Goal: Navigation & Orientation: Find specific page/section

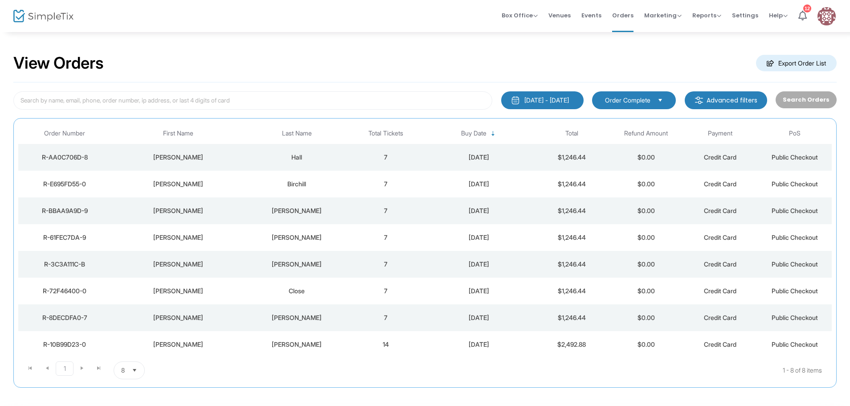
click at [33, 14] on img at bounding box center [43, 16] width 60 height 13
click at [565, 100] on div "[DATE] - [DATE]" at bounding box center [546, 100] width 45 height 9
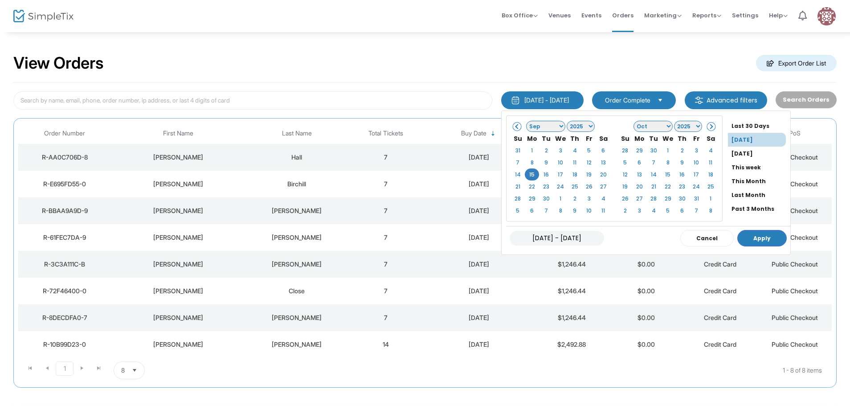
click at [731, 139] on li "[DATE]" at bounding box center [757, 140] width 58 height 14
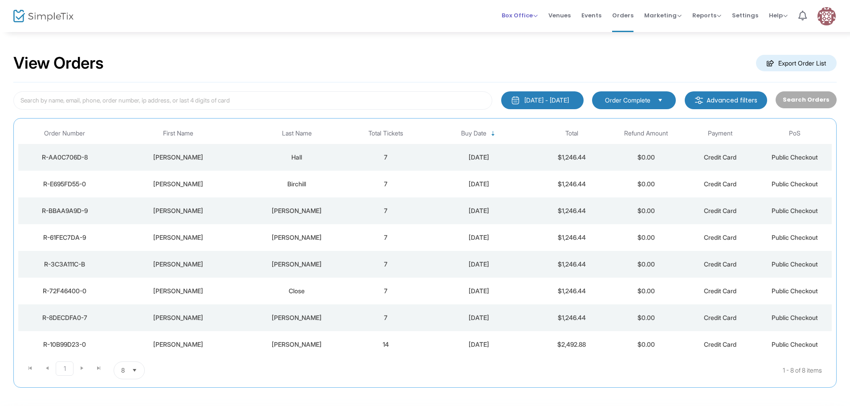
click at [521, 16] on span "Box Office" at bounding box center [519, 15] width 36 height 8
click at [527, 28] on li "Sell Tickets" at bounding box center [533, 29] width 64 height 17
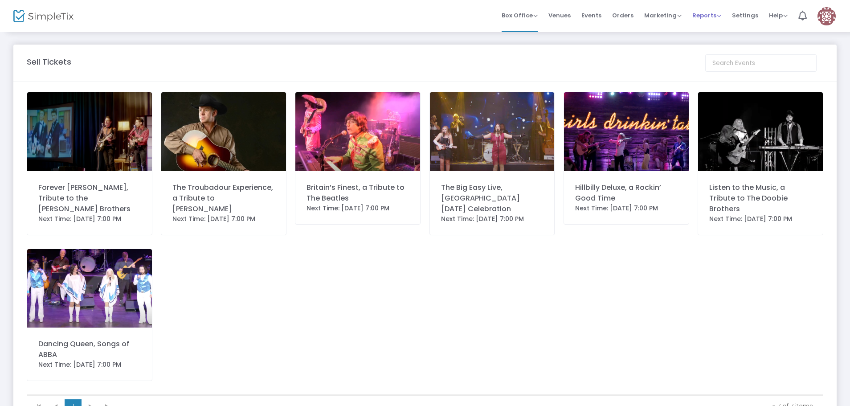
click at [712, 15] on span "Reports" at bounding box center [706, 15] width 29 height 8
click at [710, 45] on li "Sales Reports" at bounding box center [721, 47] width 58 height 17
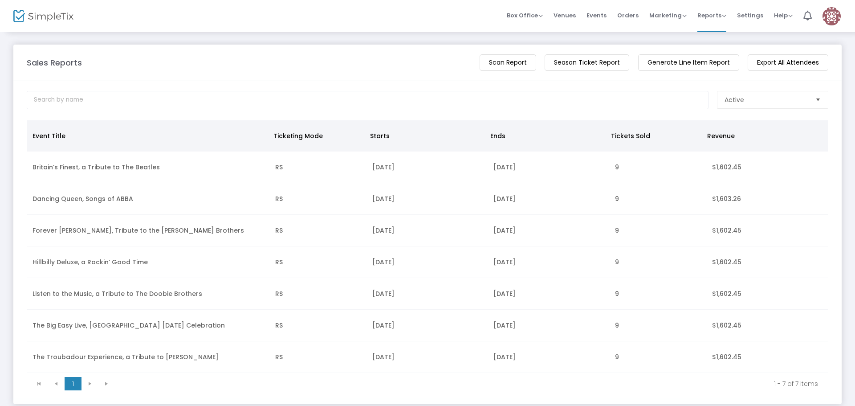
click at [44, 16] on img at bounding box center [43, 16] width 60 height 13
